Goal: Task Accomplishment & Management: Use online tool/utility

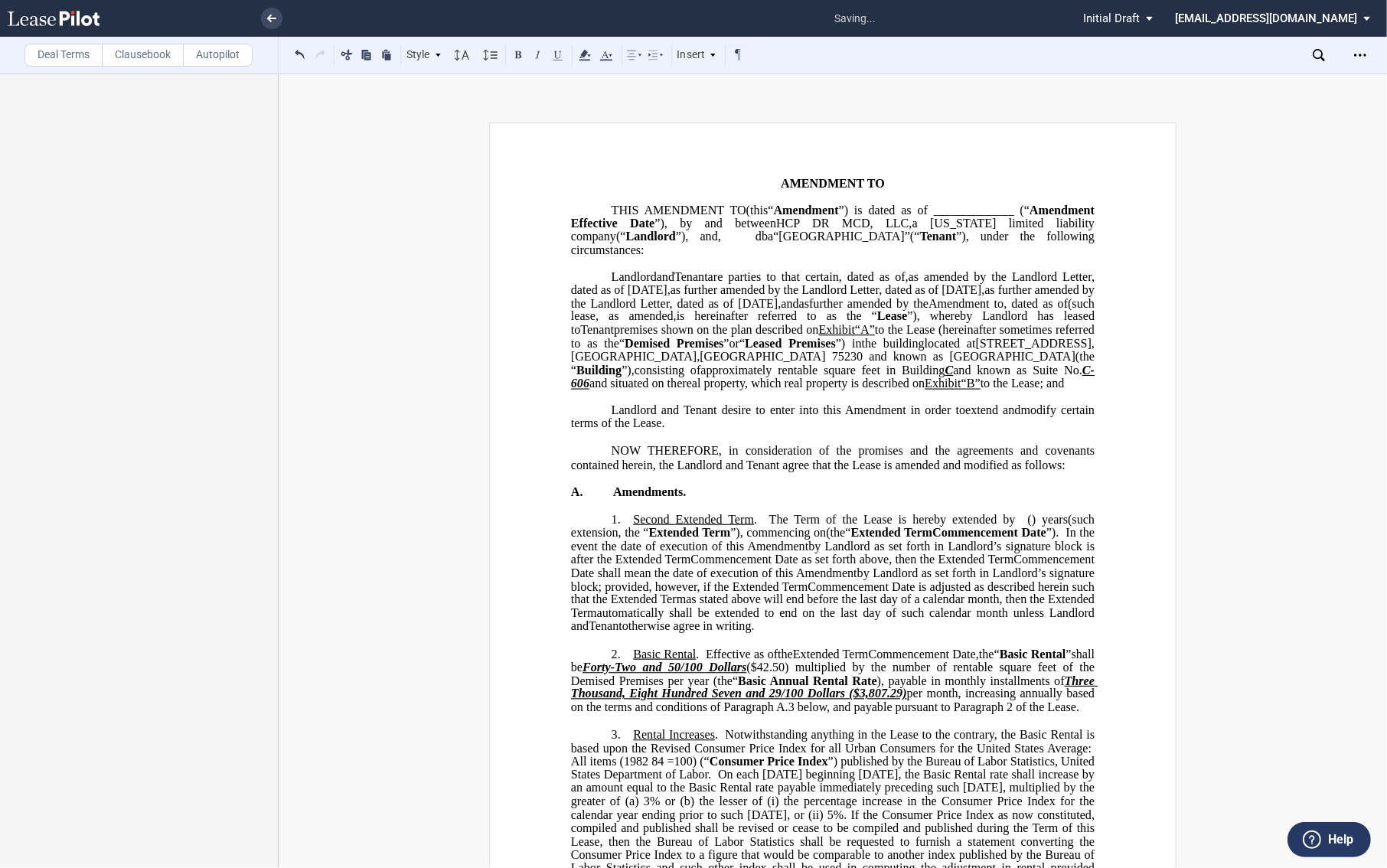
scroll to position [421, 0]
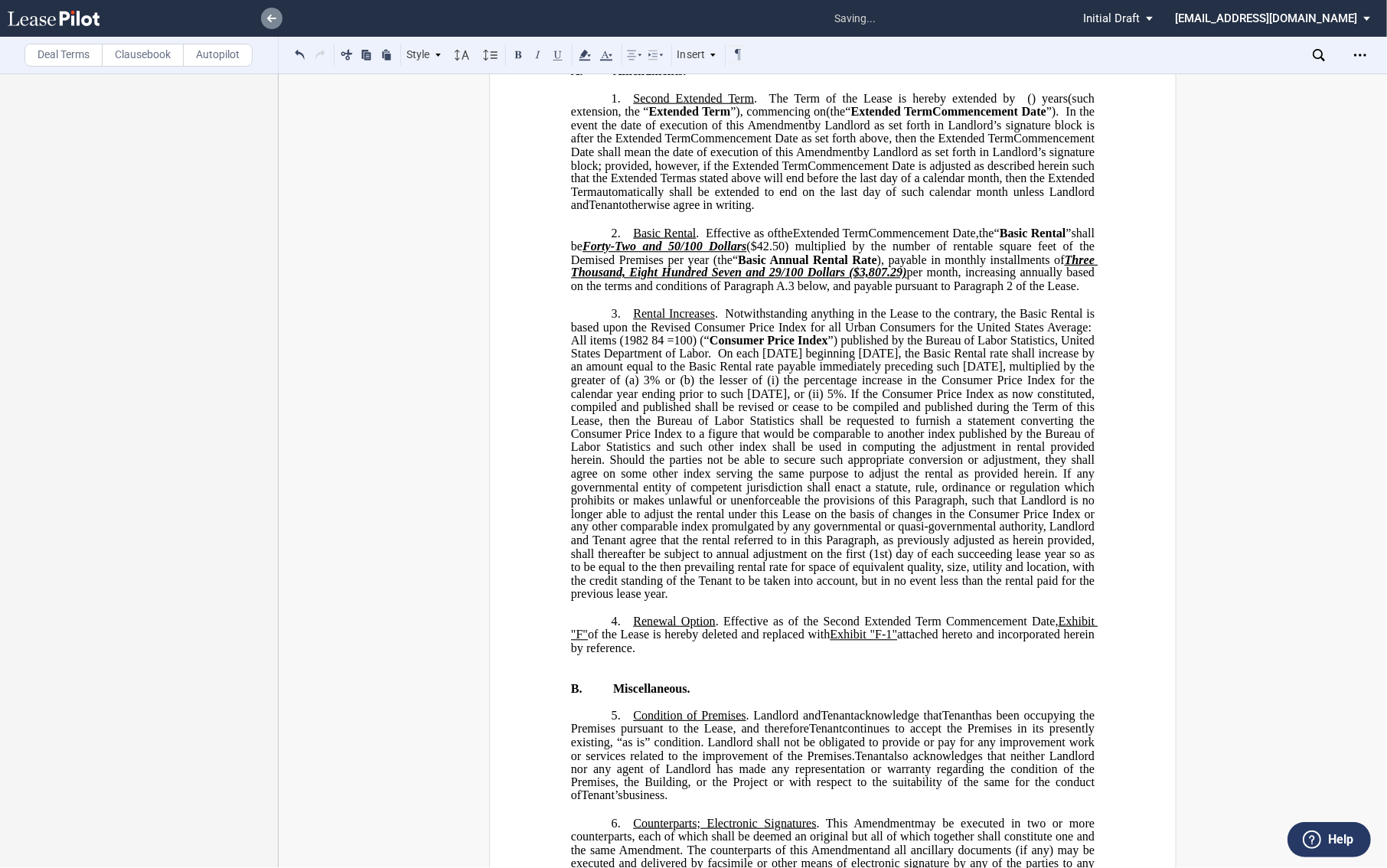
click at [266, 16] on link at bounding box center [272, 19] width 21 height 21
click at [884, 12] on span "saving..." at bounding box center [856, 19] width 57 height 33
click at [257, 6] on li at bounding box center [220, 19] width 126 height 37
click at [268, 12] on link at bounding box center [272, 19] width 21 height 21
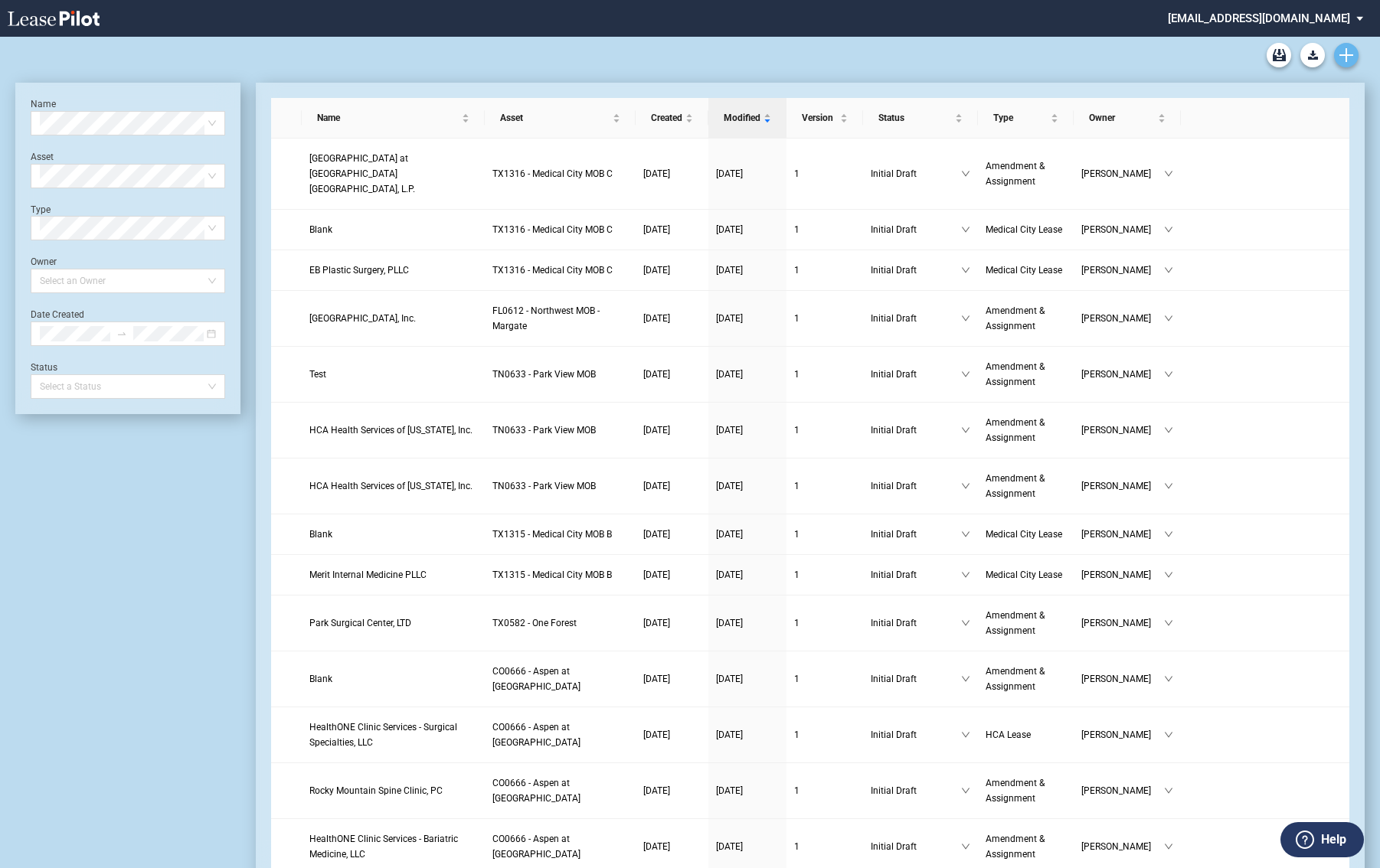
click at [1337, 52] on link "Create new document" at bounding box center [1346, 55] width 24 height 24
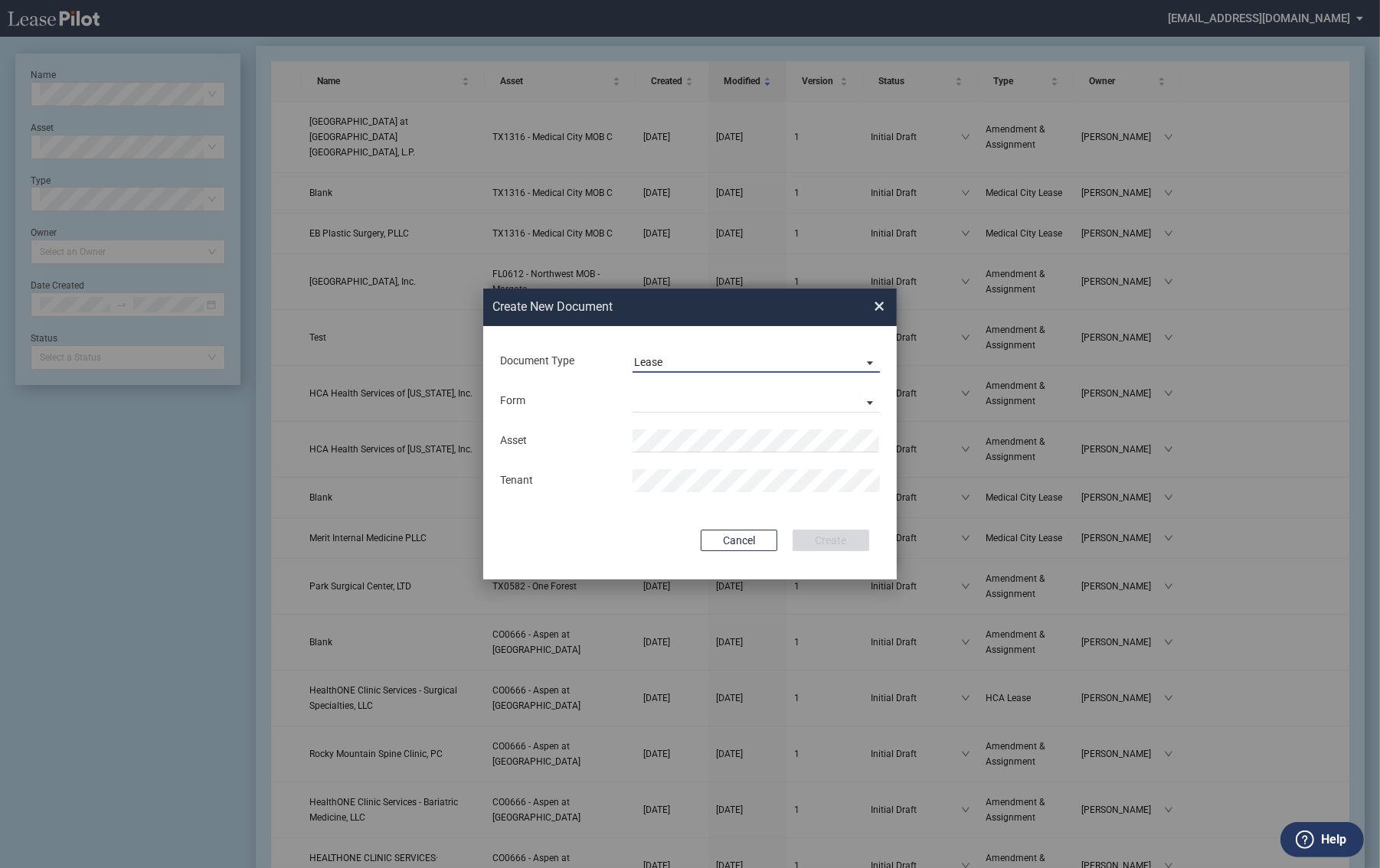
click at [649, 365] on div "Lease" at bounding box center [648, 362] width 28 height 13
click at [648, 406] on div "Amendment" at bounding box center [666, 398] width 65 height 17
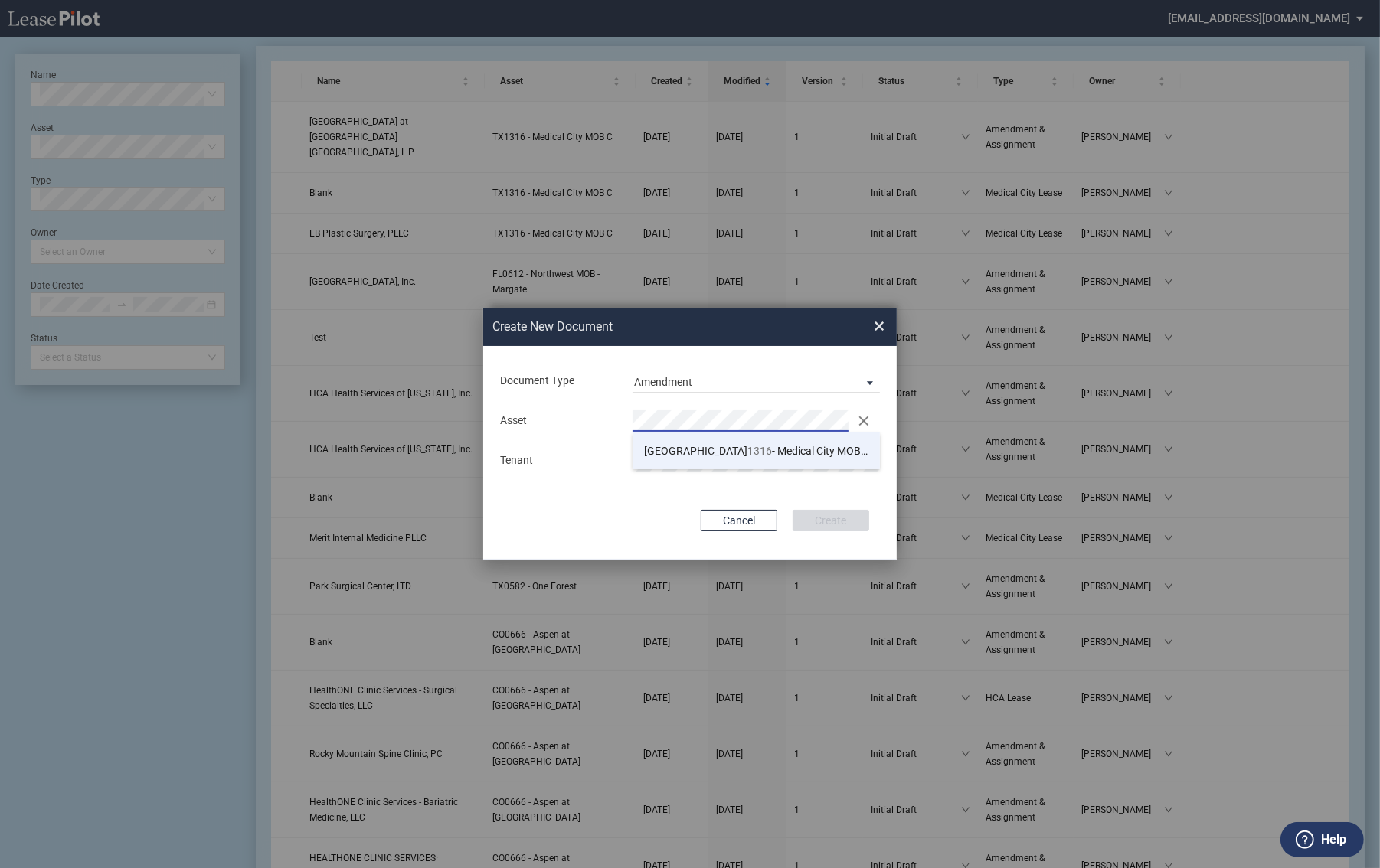
click at [750, 468] on li "TX 1316 - Medical City MOB C" at bounding box center [756, 451] width 247 height 37
click at [830, 514] on button "Create" at bounding box center [830, 520] width 76 height 21
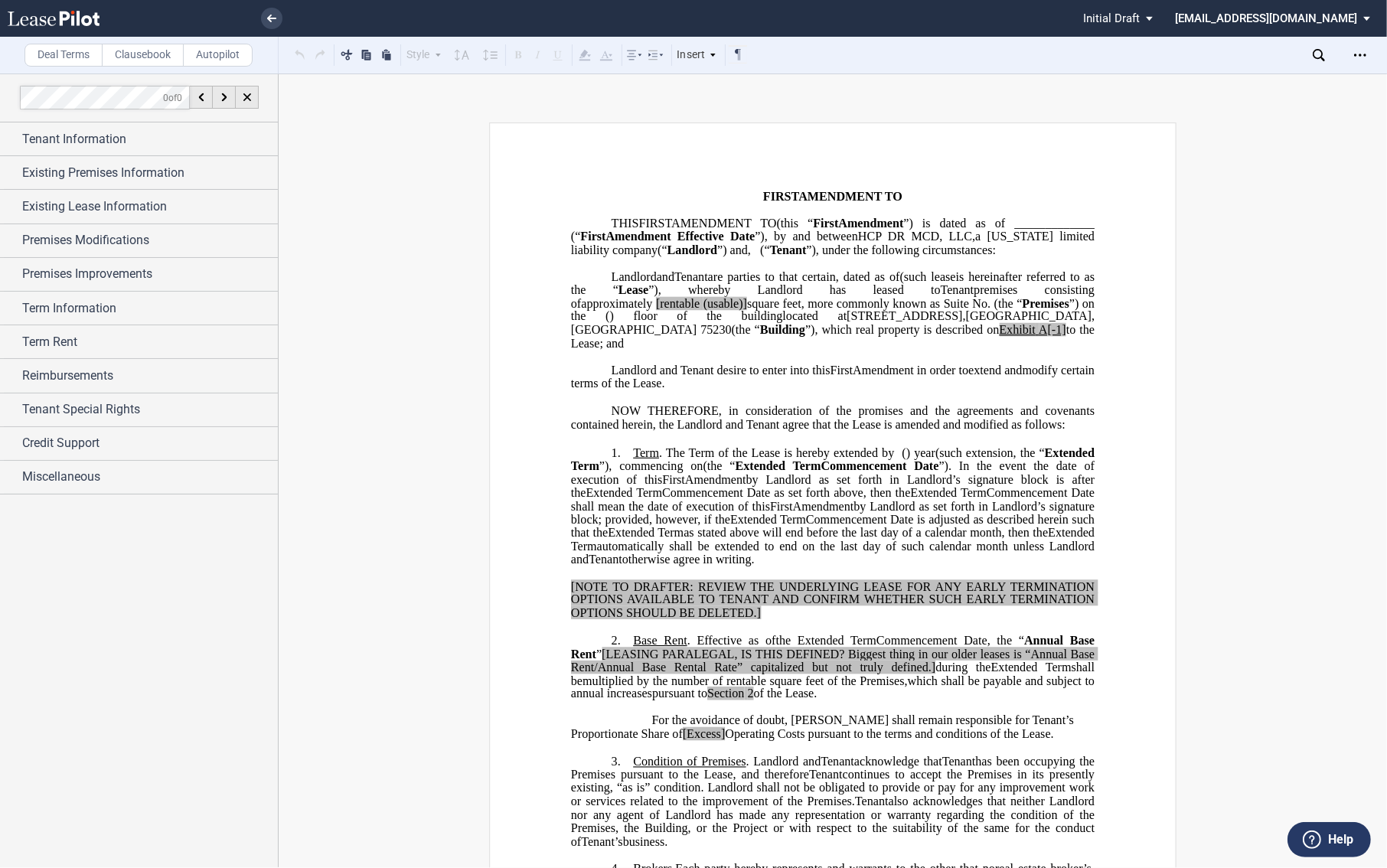
click at [1364, 50] on icon "Open Lease options menu" at bounding box center [1361, 55] width 13 height 13
click at [1281, 193] on div "Compare" at bounding box center [1271, 195] width 187 height 13
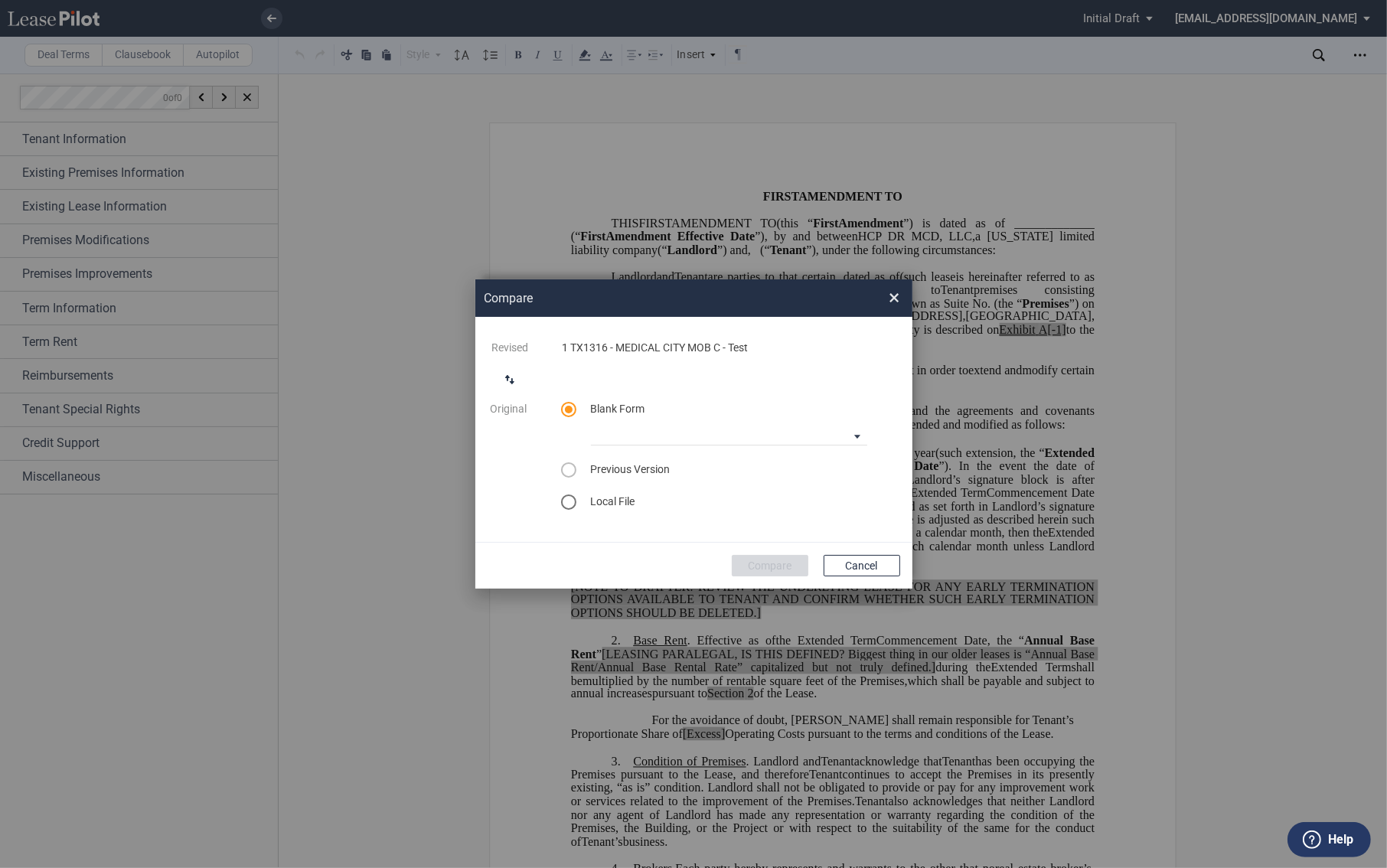
click at [516, 385] on md-icon "switch comparison direction" at bounding box center [510, 379] width 19 height 19
click at [562, 506] on div "select word doc" at bounding box center [569, 502] width 16 height 16
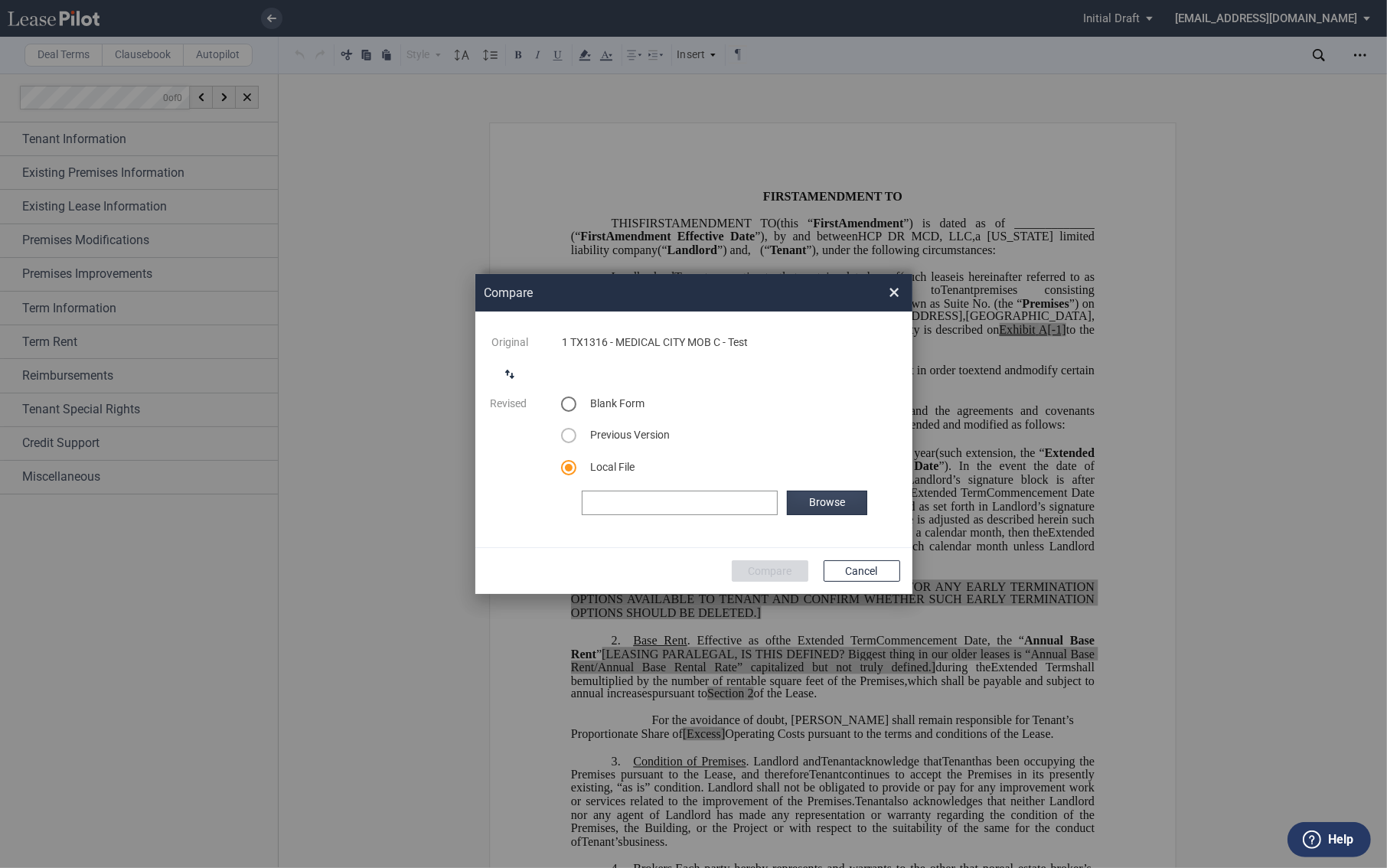
click at [820, 499] on label "Browse" at bounding box center [827, 502] width 80 height 24
click at [784, 579] on button "Compare" at bounding box center [770, 571] width 76 height 21
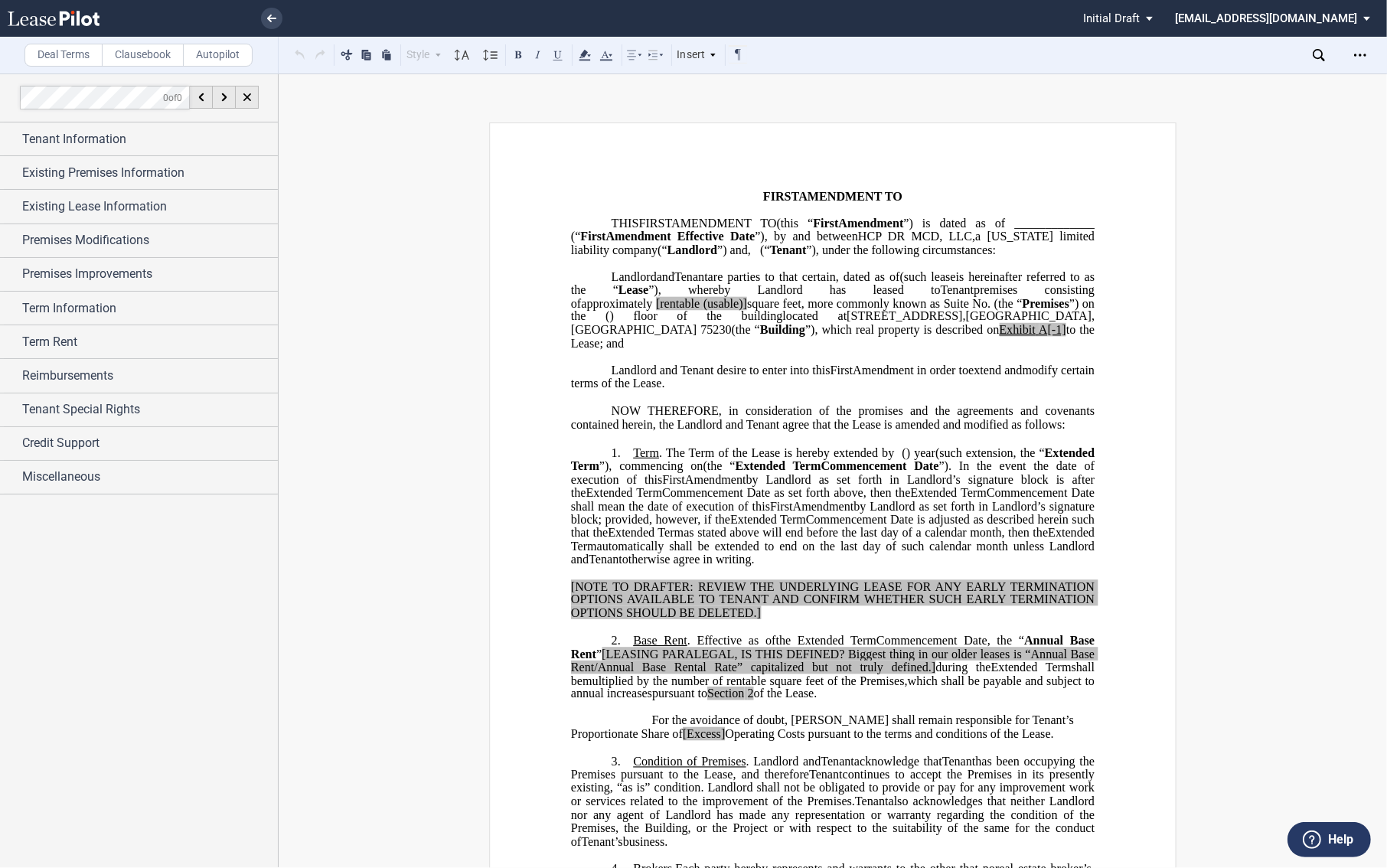
drag, startPoint x: 372, startPoint y: 257, endPoint x: 255, endPoint y: 16, distance: 267.9
